Goal: Find contact information: Find contact information

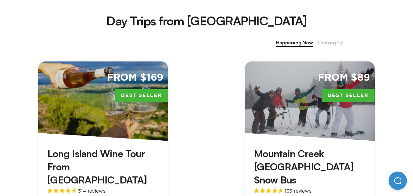
scroll to position [306, 0]
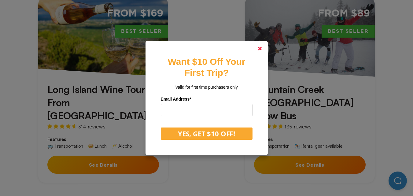
click at [260, 48] on link at bounding box center [260, 48] width 15 height 15
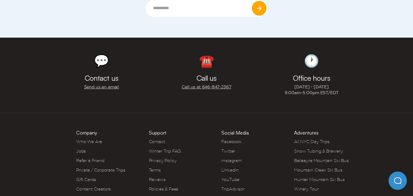
scroll to position [2665, 0]
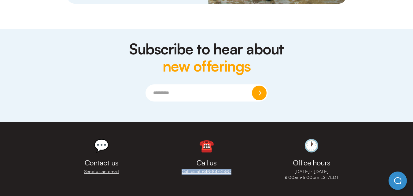
drag, startPoint x: 173, startPoint y: 138, endPoint x: 246, endPoint y: 142, distance: 73.3
click at [246, 142] on div "☎️ Call us Call us at 646‍-847‍-2367" at bounding box center [206, 160] width 105 height 51
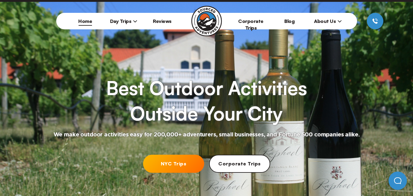
scroll to position [0, 0]
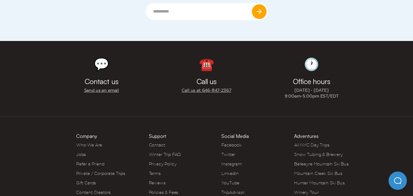
scroll to position [2754, 0]
